Goal: Task Accomplishment & Management: Manage account settings

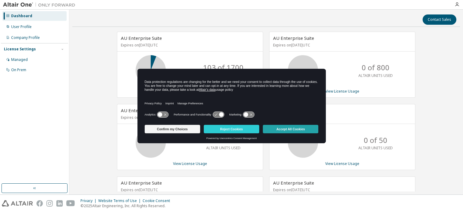
click at [307, 130] on button "Accept All Cookies" at bounding box center [290, 129] width 55 height 8
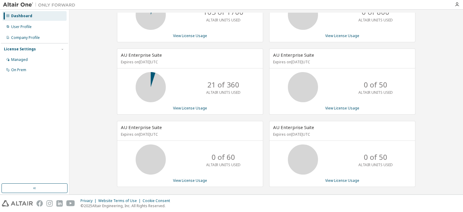
scroll to position [55, 0]
click at [39, 62] on div "Managed" at bounding box center [34, 60] width 64 height 10
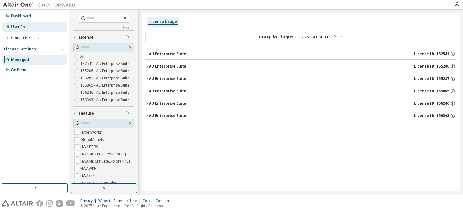
click at [52, 25] on div "User Profile" at bounding box center [34, 27] width 64 height 10
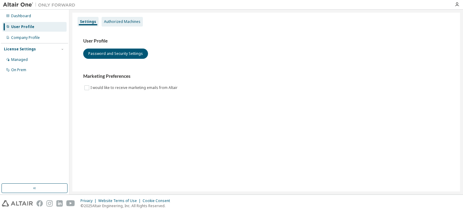
click at [117, 18] on div "Authorized Machines" at bounding box center [122, 22] width 41 height 10
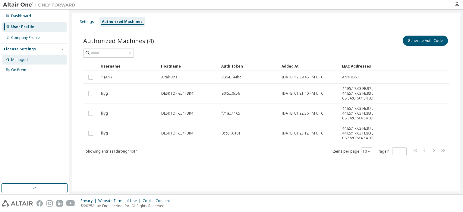
click at [29, 60] on div "Managed" at bounding box center [34, 60] width 64 height 10
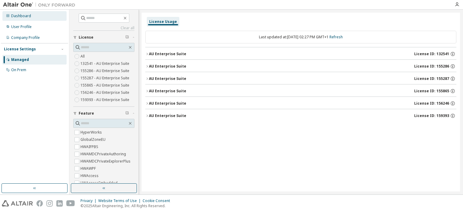
click at [55, 13] on div "Dashboard" at bounding box center [34, 16] width 64 height 10
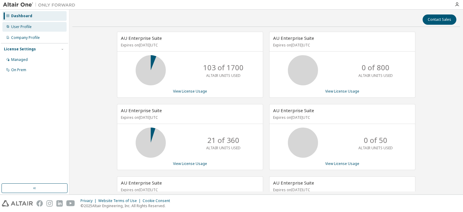
click at [43, 23] on div "User Profile" at bounding box center [34, 27] width 64 height 10
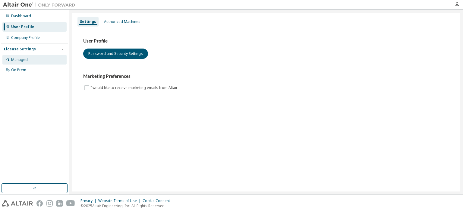
click at [24, 58] on div "Managed" at bounding box center [19, 59] width 17 height 5
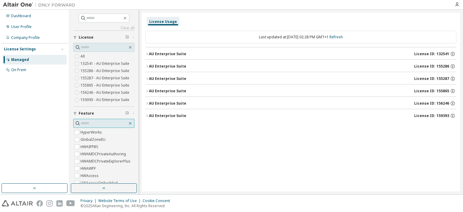
click at [128, 124] on icon "button" at bounding box center [130, 123] width 5 height 5
click at [81, 115] on span "Feature" at bounding box center [86, 113] width 15 height 5
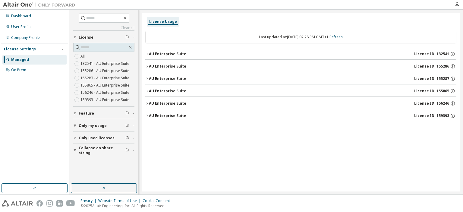
click at [98, 138] on span "Only used licenses" at bounding box center [97, 138] width 36 height 5
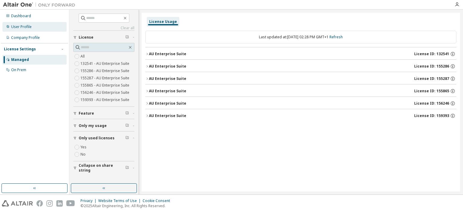
click at [38, 23] on div "User Profile" at bounding box center [34, 27] width 64 height 10
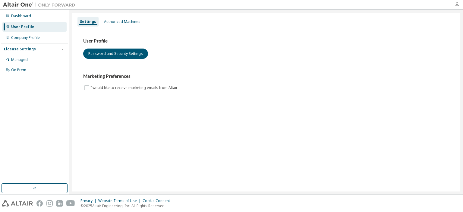
click at [456, 5] on icon "button" at bounding box center [457, 4] width 5 height 5
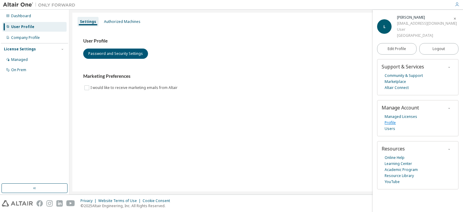
click at [390, 124] on link "Profile" at bounding box center [390, 123] width 11 height 6
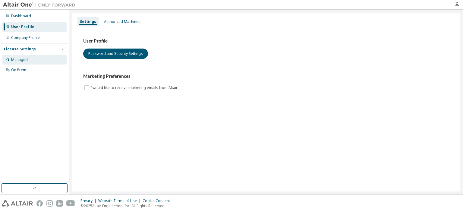
click at [28, 57] on div "Managed" at bounding box center [34, 60] width 64 height 10
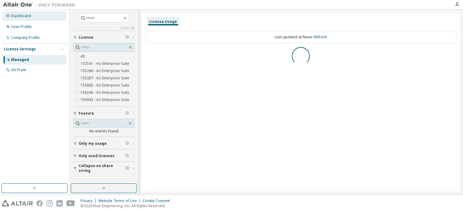
click at [60, 14] on div "Dashboard" at bounding box center [34, 16] width 64 height 10
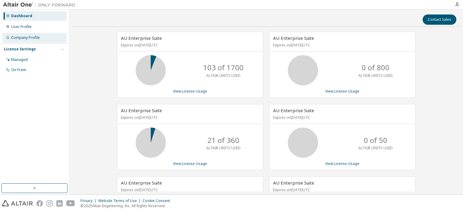
click at [49, 38] on div "Company Profile" at bounding box center [34, 38] width 64 height 10
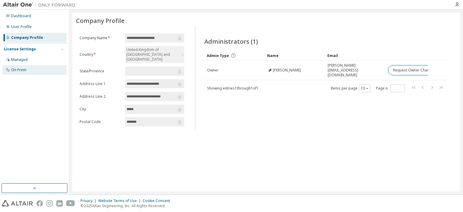
click at [38, 67] on div "On Prem" at bounding box center [34, 70] width 64 height 10
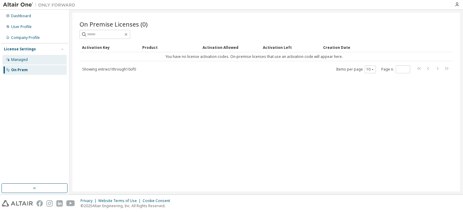
click at [42, 59] on div "Managed" at bounding box center [34, 60] width 64 height 10
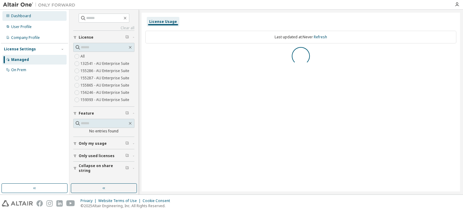
click at [47, 15] on div "Dashboard" at bounding box center [34, 16] width 64 height 10
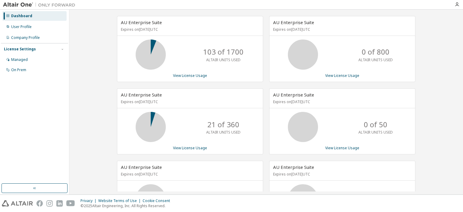
scroll to position [55, 0]
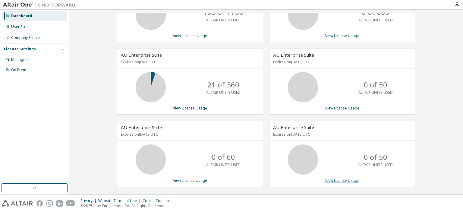
click at [345, 178] on link "View License Usage" at bounding box center [342, 180] width 34 height 5
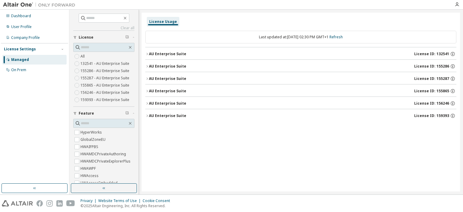
click at [147, 66] on icon "button" at bounding box center [147, 67] width 4 height 4
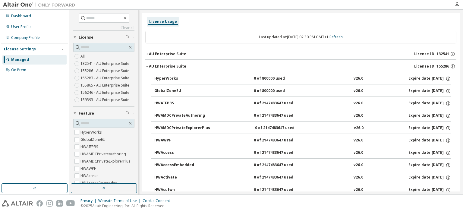
click at [147, 52] on icon "button" at bounding box center [147, 54] width 4 height 4
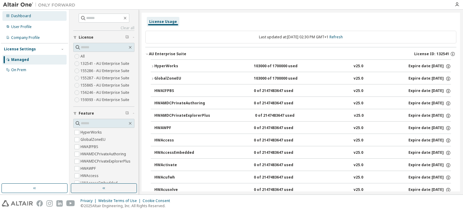
click at [52, 19] on div "Dashboard" at bounding box center [34, 16] width 64 height 10
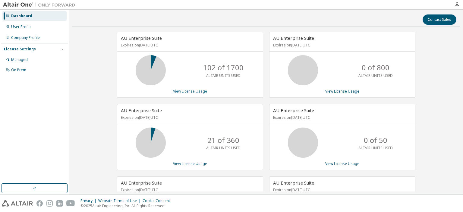
click at [187, 93] on link "View License Usage" at bounding box center [190, 91] width 34 height 5
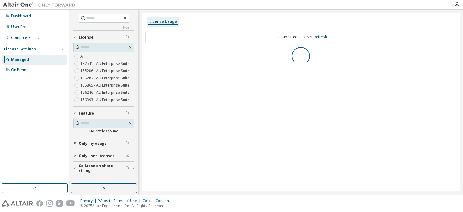
click at [103, 159] on button "Only used licenses" at bounding box center [103, 155] width 61 height 13
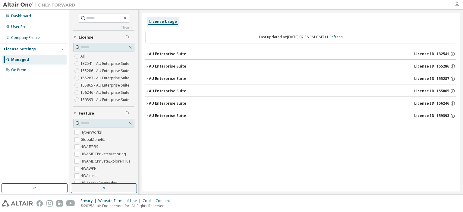
click at [458, 5] on icon "button" at bounding box center [457, 4] width 5 height 5
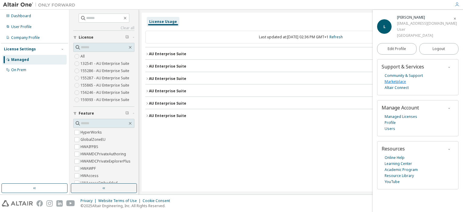
click at [397, 83] on link "Marketplace" at bounding box center [395, 82] width 21 height 6
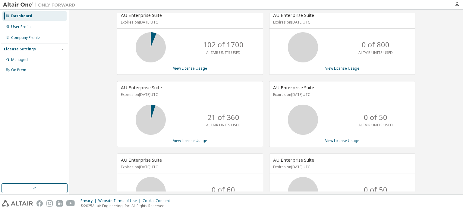
scroll to position [55, 0]
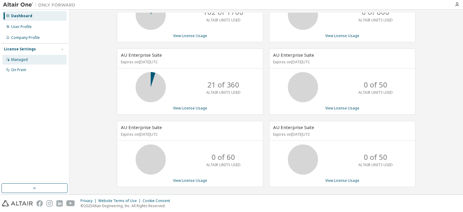
click at [32, 59] on div "Managed" at bounding box center [34, 60] width 64 height 10
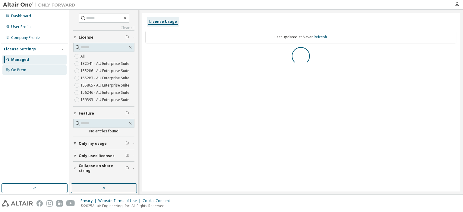
click at [26, 70] on div "On Prem" at bounding box center [34, 70] width 64 height 10
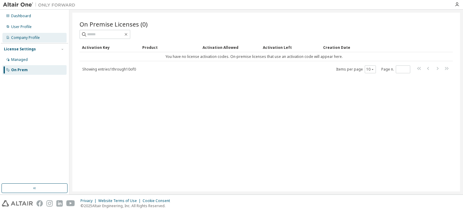
click at [30, 37] on div "Company Profile" at bounding box center [25, 37] width 29 height 5
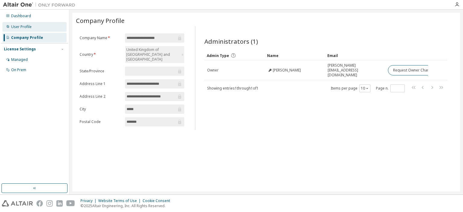
click at [55, 26] on div "User Profile" at bounding box center [34, 27] width 64 height 10
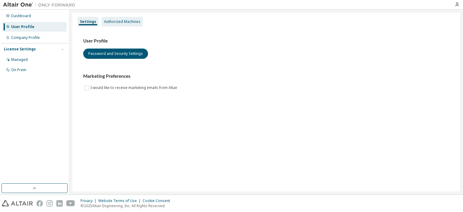
click at [116, 22] on div "Authorized Machines" at bounding box center [122, 21] width 36 height 5
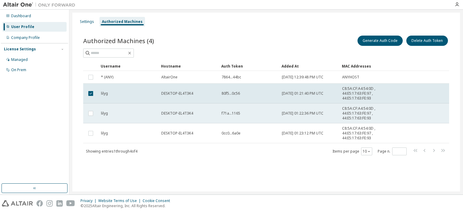
click at [149, 121] on td "lilyg" at bounding box center [128, 113] width 60 height 20
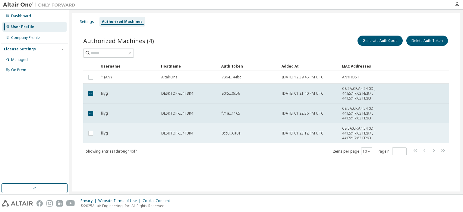
click at [98, 135] on td at bounding box center [90, 133] width 15 height 20
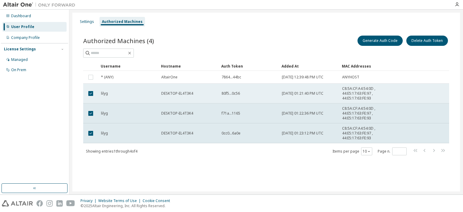
click at [93, 97] on td at bounding box center [90, 94] width 15 height 20
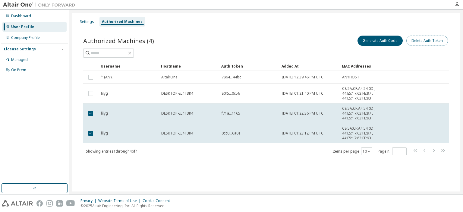
click at [430, 38] on button "Delete Auth Token" at bounding box center [428, 41] width 42 height 10
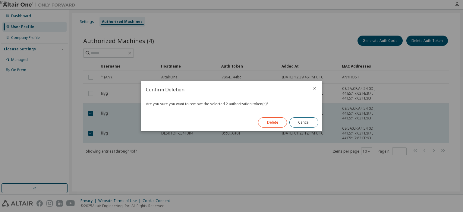
click at [270, 122] on button "Delete" at bounding box center [272, 122] width 29 height 10
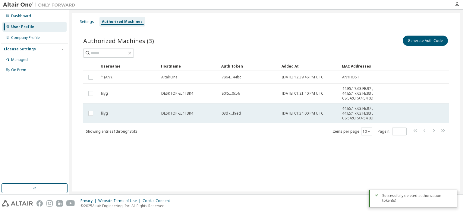
click at [101, 113] on span "lilyg" at bounding box center [104, 113] width 7 height 5
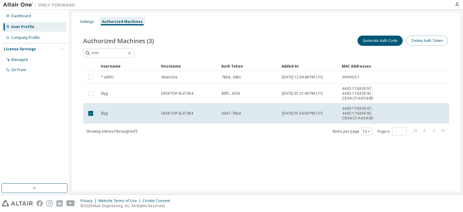
click at [433, 38] on button "Delete Auth Token" at bounding box center [428, 41] width 42 height 10
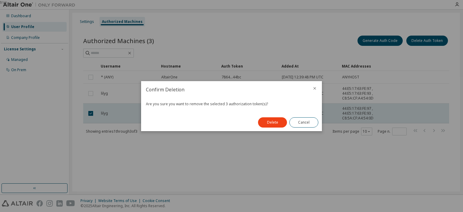
click at [318, 90] on div at bounding box center [315, 89] width 14 height 16
click at [313, 89] on icon "close" at bounding box center [314, 88] width 5 height 5
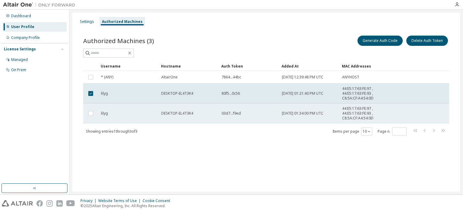
click at [128, 108] on td "lilyg" at bounding box center [128, 113] width 60 height 20
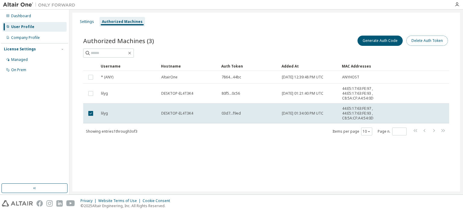
click at [439, 43] on button "Delete Auth Token" at bounding box center [428, 41] width 42 height 10
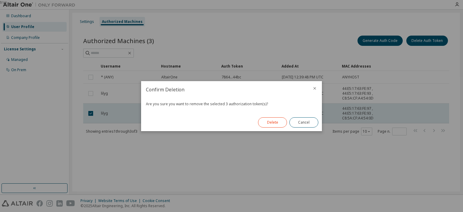
click at [277, 122] on button "Delete" at bounding box center [272, 122] width 29 height 10
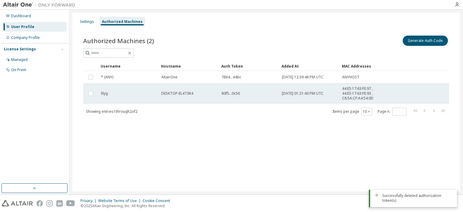
click at [340, 92] on td "44:E5:17:63:FE:97 , 44:E5:17:63:FE:93 , C8:5A:CF:A4:54:0D" at bounding box center [365, 94] width 51 height 20
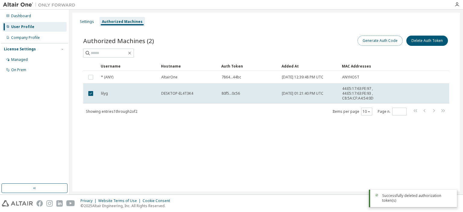
click at [375, 39] on button "Generate Auth Code" at bounding box center [380, 41] width 45 height 10
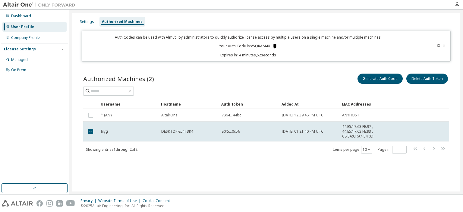
click at [276, 46] on icon at bounding box center [274, 46] width 3 height 4
click at [2, 118] on div "Dashboard User Profile Company Profile License Settings Managed On Prem" at bounding box center [34, 97] width 67 height 172
click at [29, 4] on img at bounding box center [40, 5] width 75 height 6
click at [17, 19] on div "Dashboard" at bounding box center [34, 16] width 64 height 10
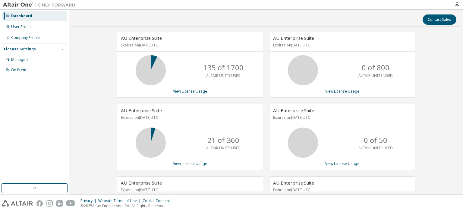
click at [458, 1] on div at bounding box center [457, 4] width 12 height 9
click at [459, 4] on icon "button" at bounding box center [457, 4] width 5 height 5
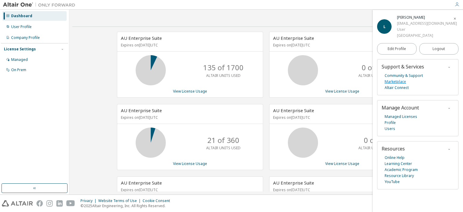
click at [398, 83] on link "Marketplace" at bounding box center [395, 82] width 21 height 6
